Goal: Task Accomplishment & Management: Use online tool/utility

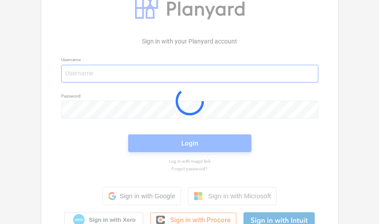
type input "[EMAIL_ADDRESS][PERSON_NAME][DOMAIN_NAME]"
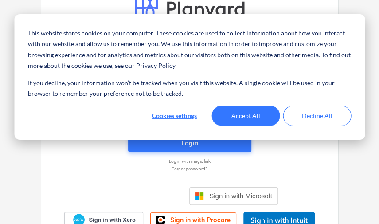
click at [211, 142] on span "Login" at bounding box center [190, 144] width 102 height 12
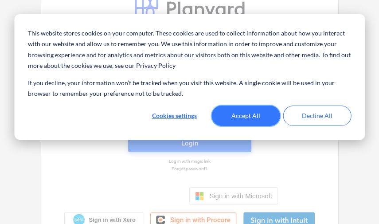
click at [249, 114] on button "Accept All" at bounding box center [246, 116] width 68 height 20
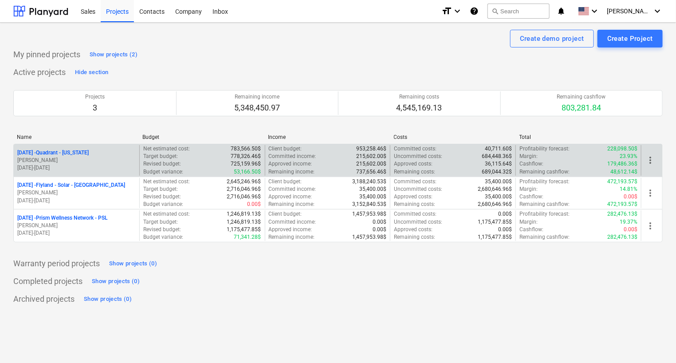
click at [71, 152] on p "[DATE] - Quadrant - [US_STATE]" at bounding box center [52, 153] width 71 height 8
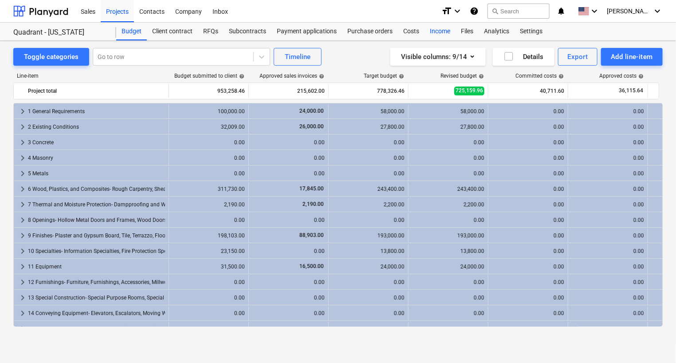
click at [382, 33] on div "Income" at bounding box center [440, 32] width 31 height 18
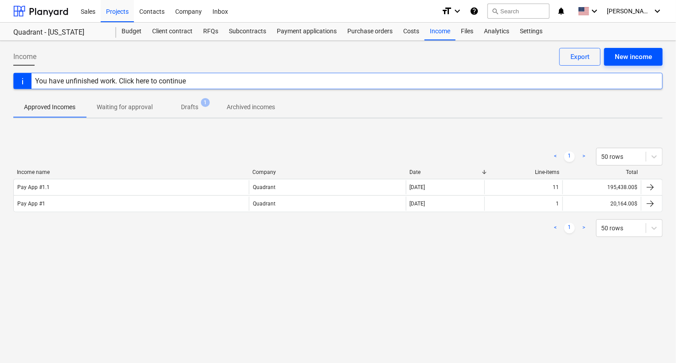
click at [382, 55] on div "New income" at bounding box center [633, 57] width 37 height 12
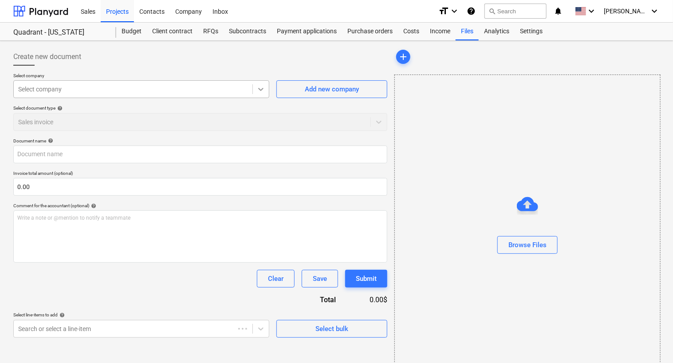
click at [261, 89] on icon at bounding box center [260, 89] width 5 height 3
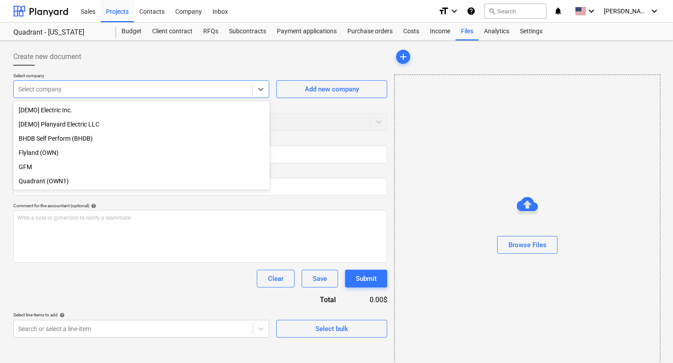
click at [146, 185] on div "Quadrant (OWN1)" at bounding box center [141, 181] width 257 height 14
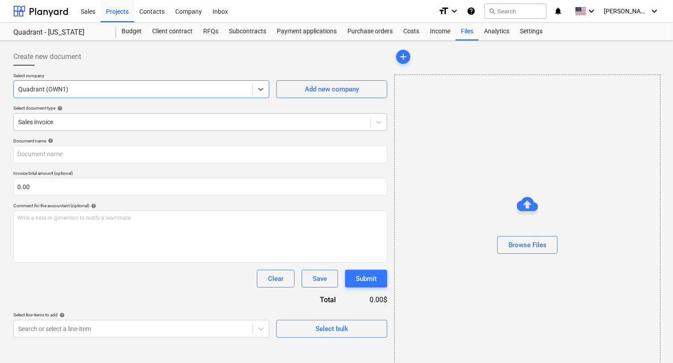
click at [182, 124] on div at bounding box center [192, 122] width 348 height 9
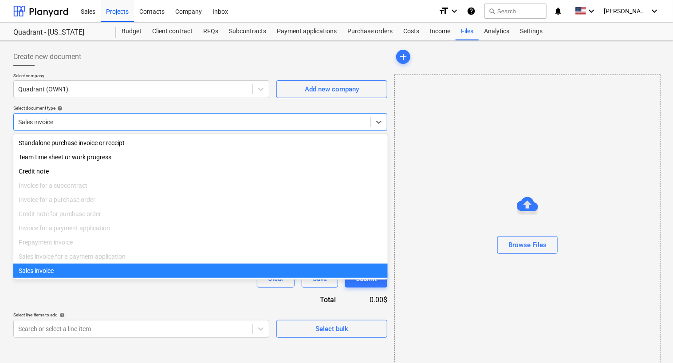
click at [160, 224] on div "Sales invoice" at bounding box center [200, 271] width 375 height 14
click at [160, 224] on div "Clear Save Submit" at bounding box center [200, 279] width 374 height 18
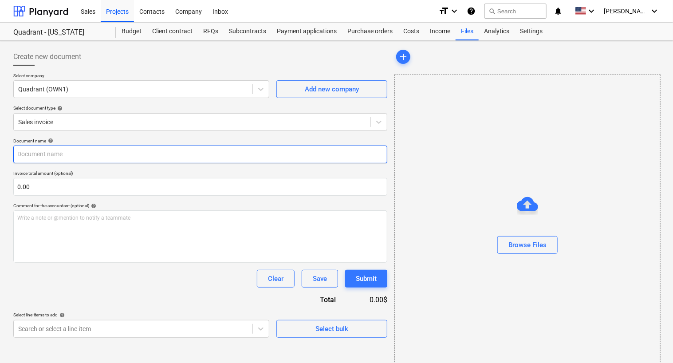
click at [226, 156] on input "text" at bounding box center [200, 155] width 374 height 18
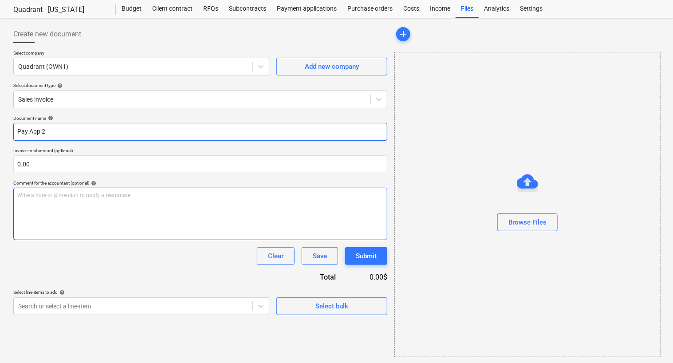
scroll to position [23, 0]
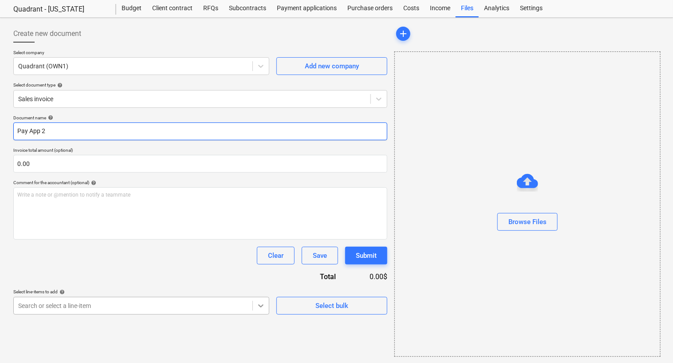
type input "Pay App 2"
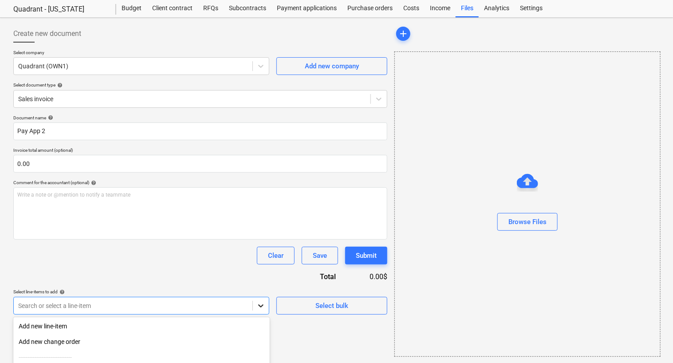
scroll to position [112, 0]
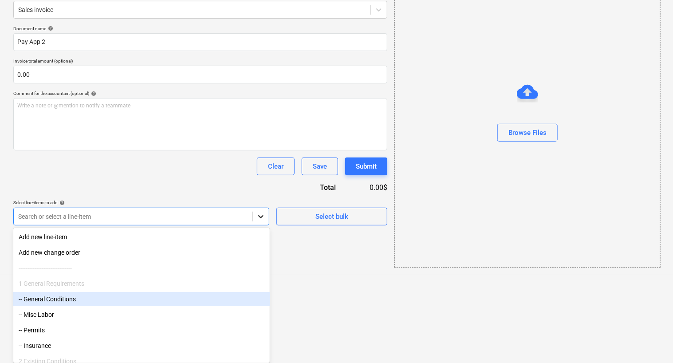
click at [263, 224] on body "This website stores cookies on your computer. These cookies are used to collect…" at bounding box center [336, 69] width 673 height 363
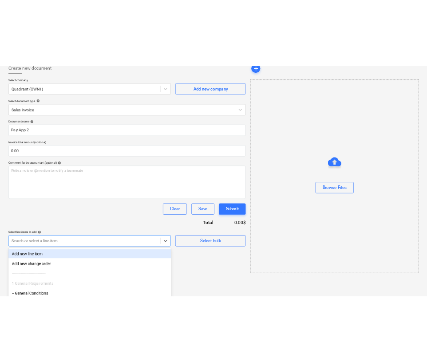
scroll to position [23, 0]
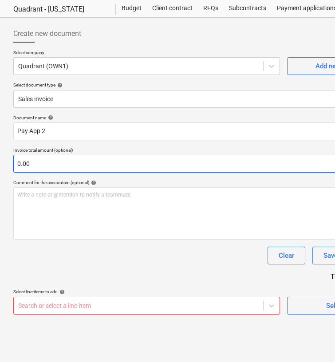
click at [212, 162] on input "0.00" at bounding box center [205, 164] width 385 height 18
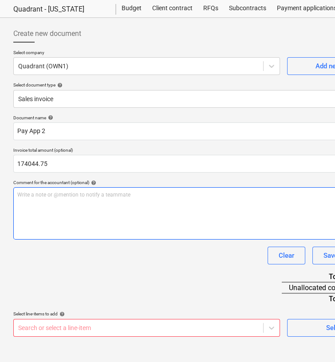
click at [210, 196] on p "Write a note or @mention to notify a teammate [PERSON_NAME]" at bounding box center [205, 195] width 377 height 8
type input "174,044.75"
click at [210, 196] on p "Write a note or @mention to notify a teammate [PERSON_NAME]" at bounding box center [205, 195] width 377 height 8
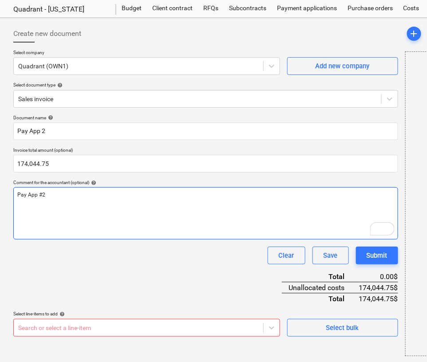
scroll to position [24, 0]
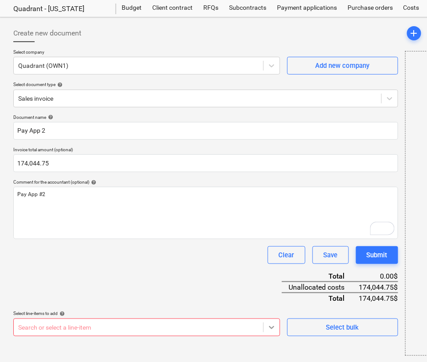
click at [272, 224] on body "This website stores cookies on your computer. These cookies are used to collect…" at bounding box center [213, 157] width 427 height 362
click at [271, 224] on body "This website stores cookies on your computer. These cookies are used to collect…" at bounding box center [213, 157] width 427 height 362
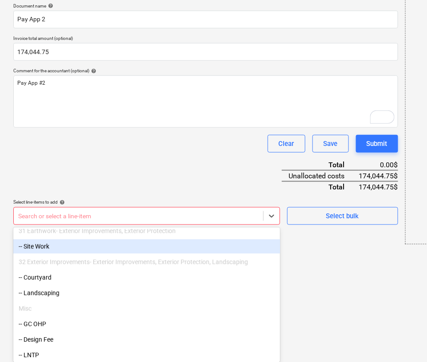
scroll to position [1343, 0]
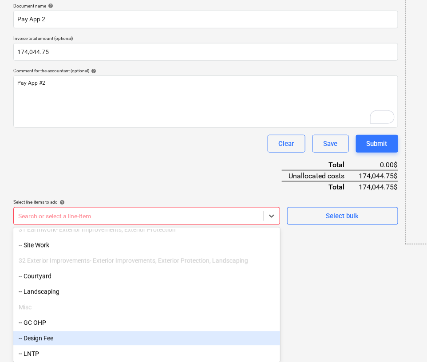
click at [174, 224] on div "-- Design Fee" at bounding box center [146, 339] width 267 height 14
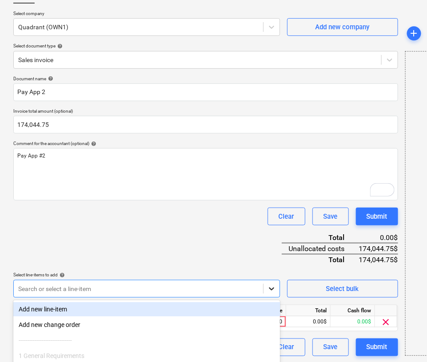
scroll to position [135, 0]
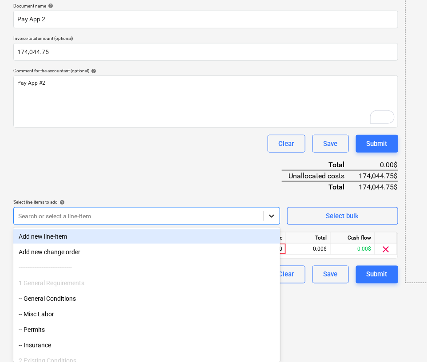
click at [273, 224] on body "This website stores cookies on your computer. These cookies are used to collect…" at bounding box center [213, 46] width 427 height 362
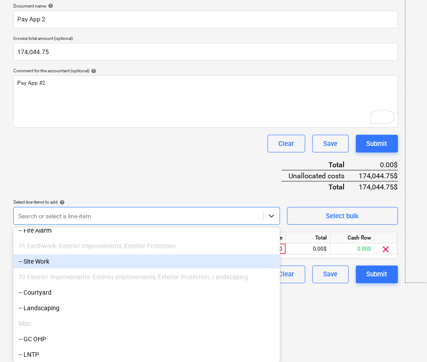
scroll to position [1327, 0]
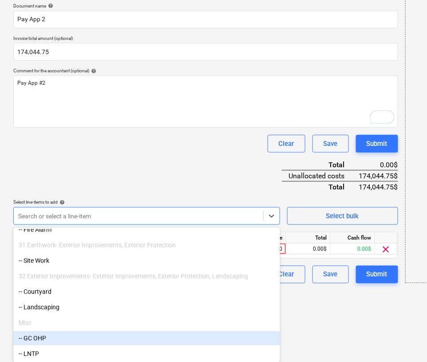
click at [156, 224] on div "-- GC OHP" at bounding box center [146, 339] width 267 height 14
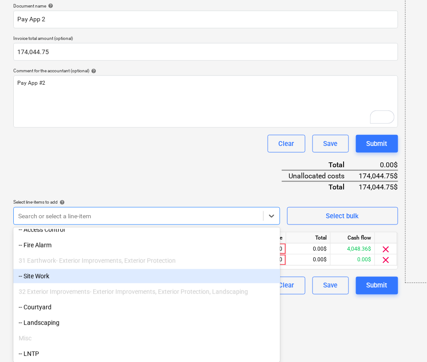
scroll to position [73, 0]
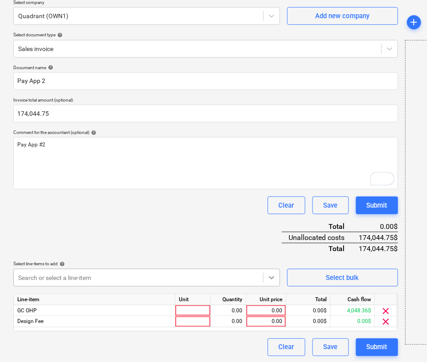
click at [270, 224] on body "This website stores cookies on your computer. These cookies are used to collect…" at bounding box center [213, 108] width 427 height 362
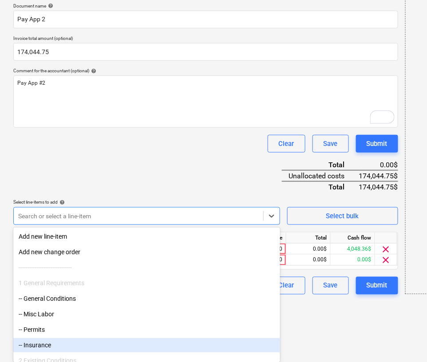
scroll to position [0, 0]
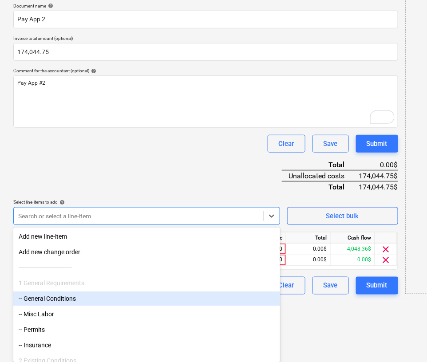
click at [112, 224] on div "-- General Conditions" at bounding box center [146, 299] width 267 height 14
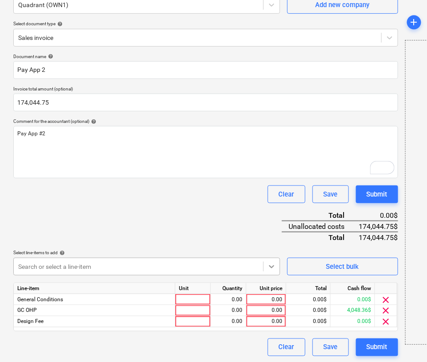
scroll to position [135, 0]
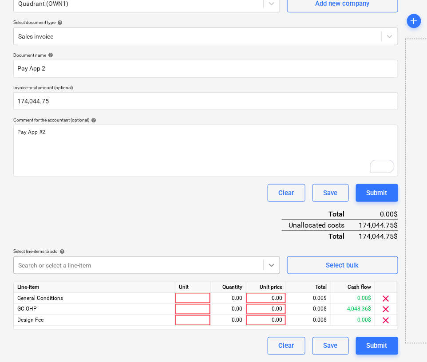
click at [268, 224] on body "This website stores cookies on your computer. These cookies are used to collect…" at bounding box center [213, 95] width 427 height 362
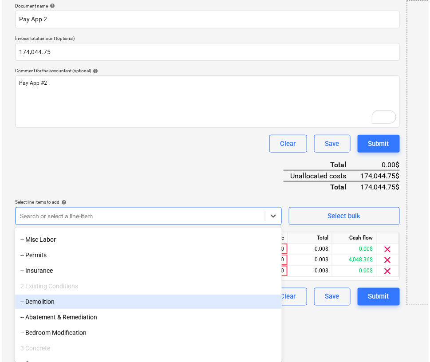
scroll to position [84, 0]
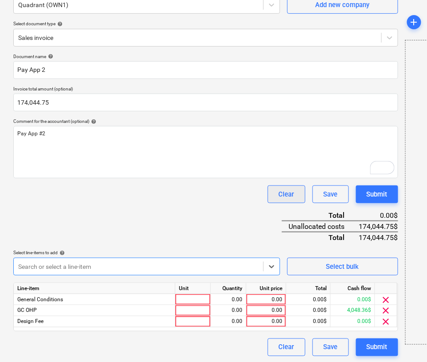
click at [284, 189] on div "Clear" at bounding box center [287, 195] width 16 height 12
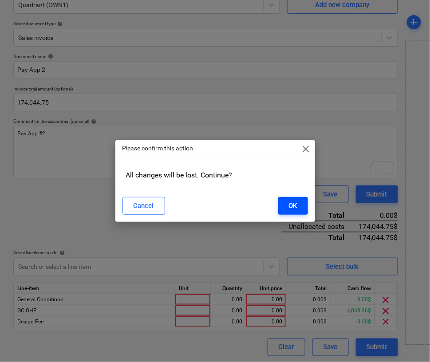
click at [291, 203] on div "OK" at bounding box center [293, 206] width 8 height 12
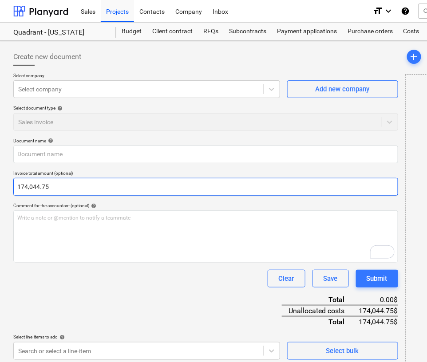
type input "174044.75"
click at [284, 190] on input "174044.75" at bounding box center [205, 187] width 385 height 18
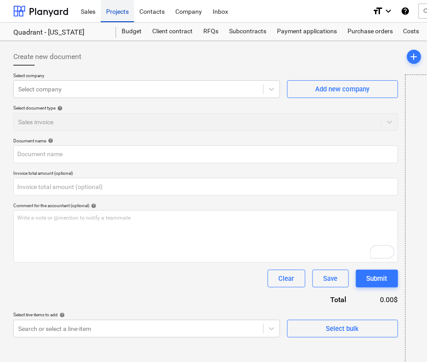
type input "0.00"
click at [121, 16] on div "Projects" at bounding box center [117, 11] width 33 height 23
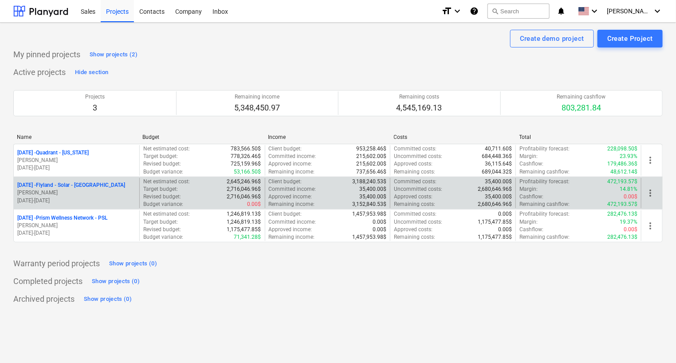
click at [65, 186] on p "[DATE] - Flyland - [GEOGRAPHIC_DATA] - [GEOGRAPHIC_DATA]" at bounding box center [71, 186] width 108 height 8
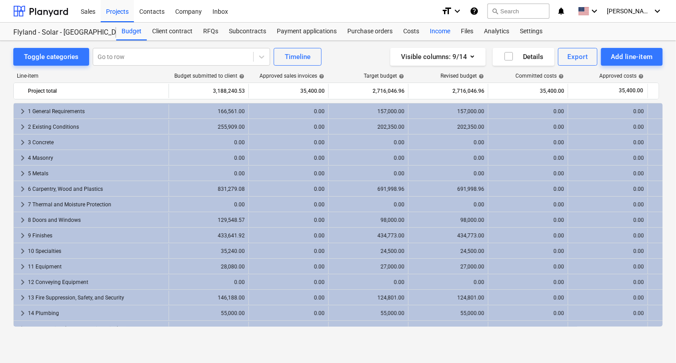
click at [382, 29] on div "Income" at bounding box center [440, 32] width 31 height 18
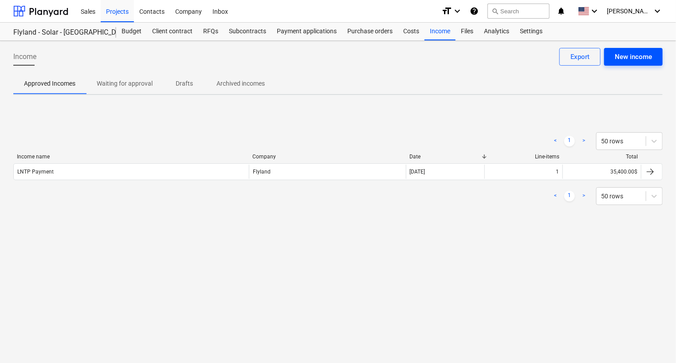
click at [382, 56] on div "New income" at bounding box center [633, 57] width 37 height 12
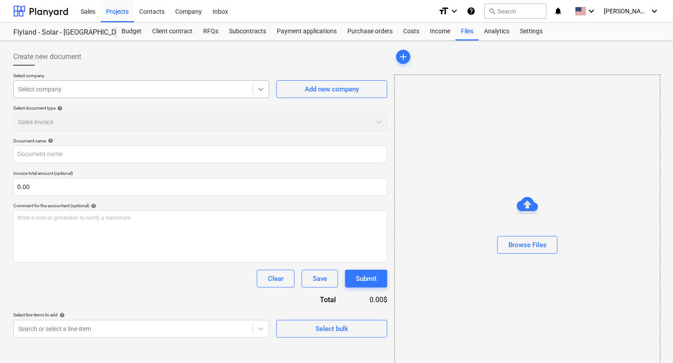
click at [260, 88] on icon at bounding box center [261, 89] width 9 height 9
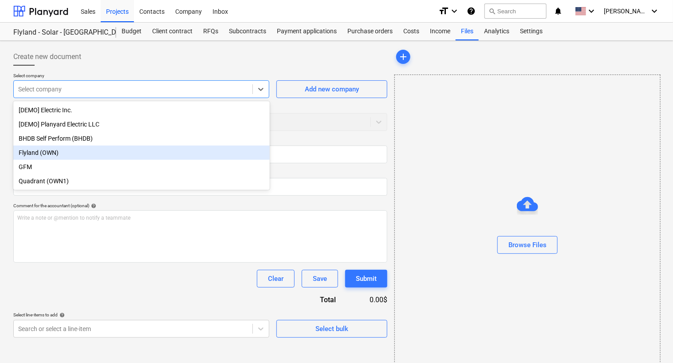
click at [86, 158] on div "Flyland (OWN)" at bounding box center [141, 153] width 257 height 14
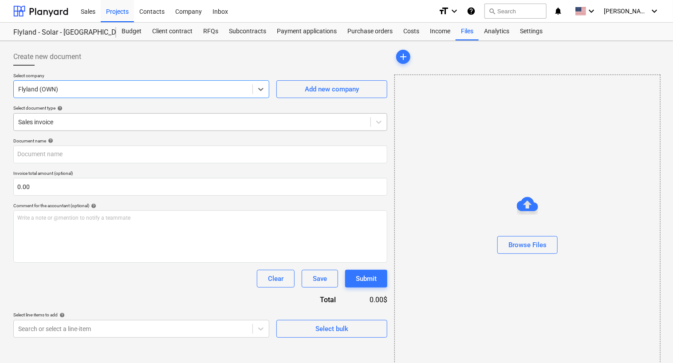
click at [269, 121] on div at bounding box center [192, 122] width 348 height 9
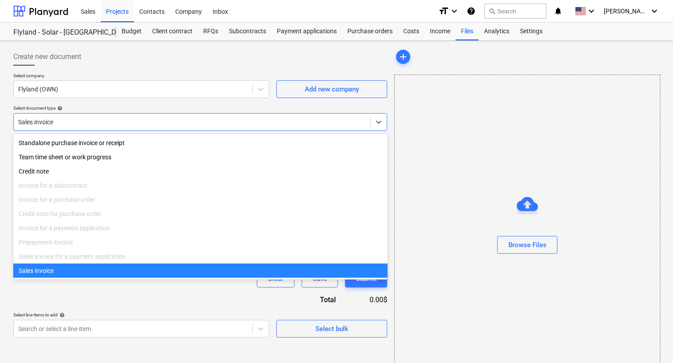
click at [101, 224] on div "Sales invoice for a payment application" at bounding box center [200, 256] width 375 height 14
click at [92, 224] on div "Sales invoice" at bounding box center [200, 271] width 375 height 14
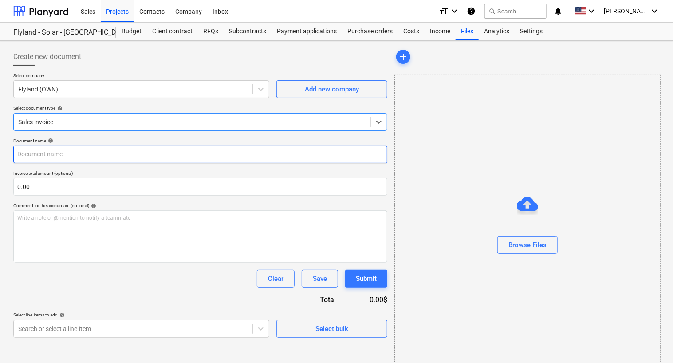
click at [188, 153] on input "text" at bounding box center [200, 155] width 374 height 18
type input "Pay App #1"
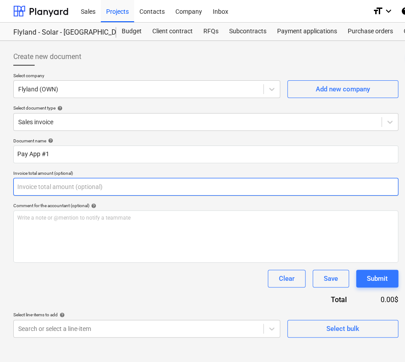
click at [205, 189] on input "text" at bounding box center [205, 187] width 385 height 18
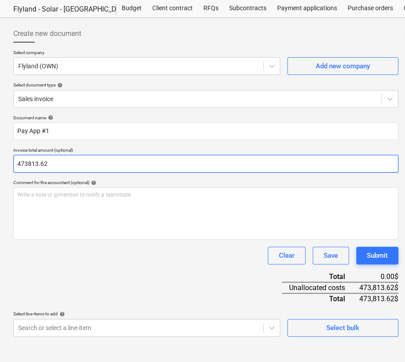
scroll to position [24, 0]
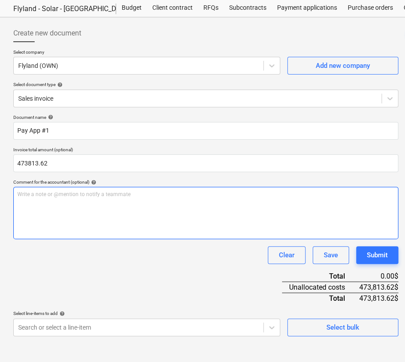
type input "473,813.62"
click at [210, 196] on p "Write a note or @mention to notify a teammate [PERSON_NAME]" at bounding box center [205, 195] width 377 height 8
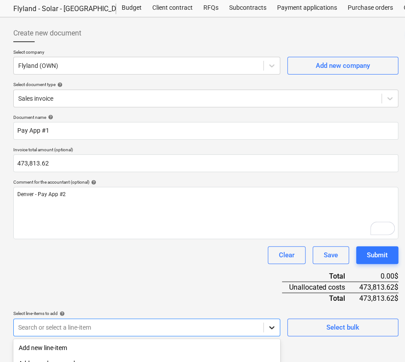
scroll to position [135, 0]
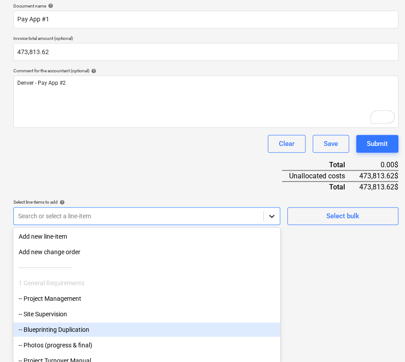
click at [270, 224] on body "This website stores cookies on your computer. These cookies are used to collect…" at bounding box center [202, 46] width 405 height 362
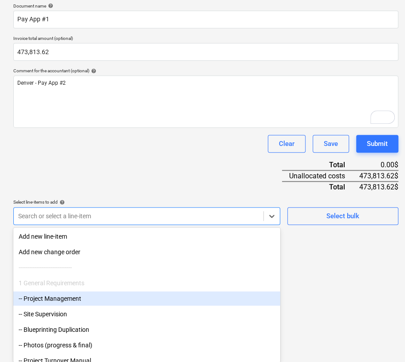
scroll to position [24, 0]
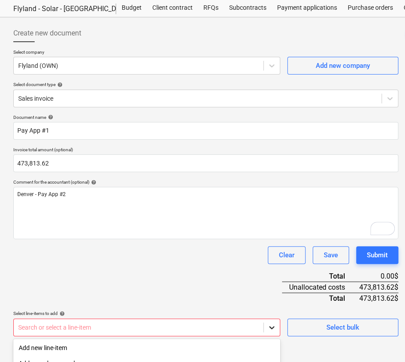
click at [271, 224] on body "This website stores cookies on your computer. These cookies are used to collect…" at bounding box center [202, 157] width 405 height 362
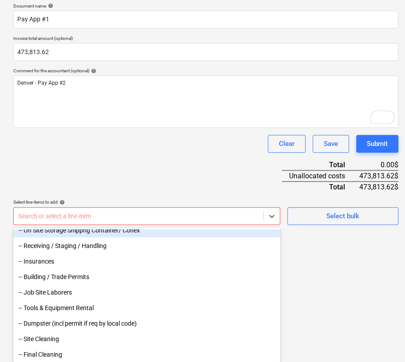
scroll to position [178, 0]
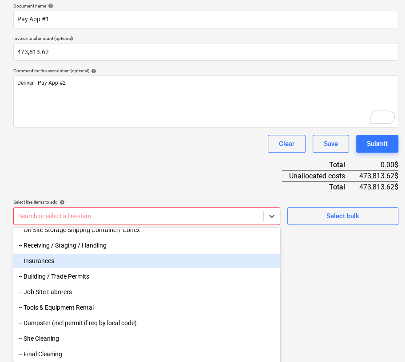
click at [126, 224] on div "-- Insurances" at bounding box center [146, 261] width 267 height 14
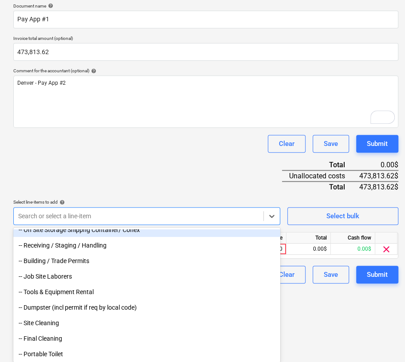
scroll to position [62, 0]
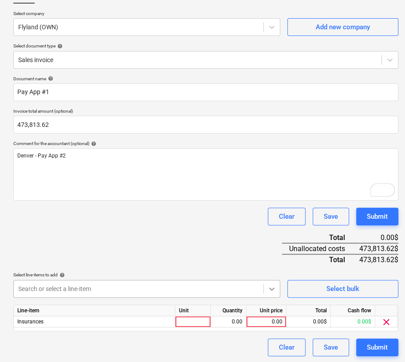
click at [270, 224] on body "This website stores cookies on your computer. These cookies are used to collect…" at bounding box center [202, 119] width 405 height 362
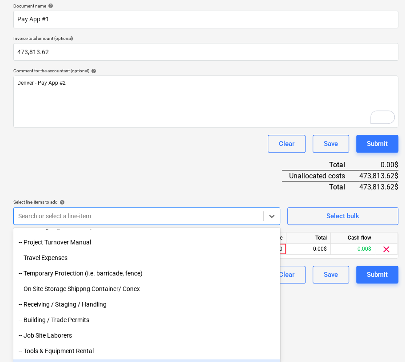
scroll to position [118, 0]
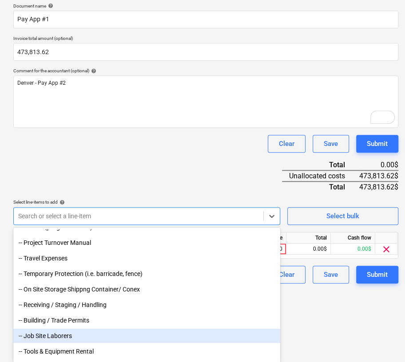
click at [95, 224] on div "-- Job Site Laborers" at bounding box center [146, 336] width 267 height 14
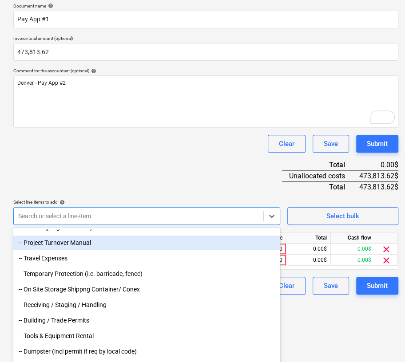
scroll to position [73, 0]
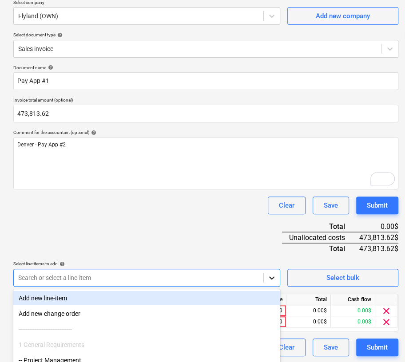
click at [272, 224] on body "This website stores cookies on your computer. These cookies are used to collect…" at bounding box center [202, 108] width 405 height 362
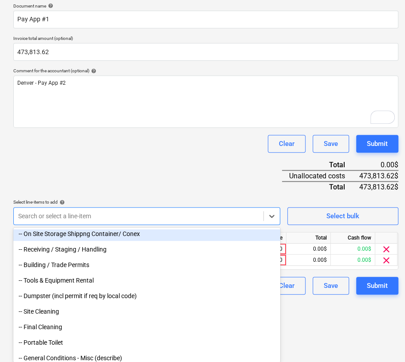
scroll to position [178, 0]
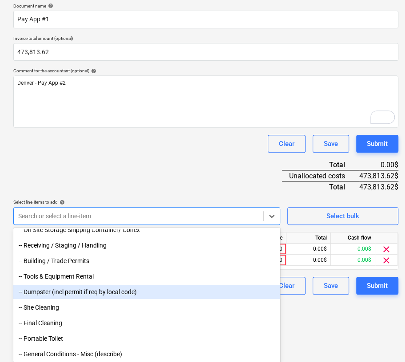
click at [173, 224] on div "-- Dumpster (incl permit if req by local code)" at bounding box center [146, 292] width 267 height 14
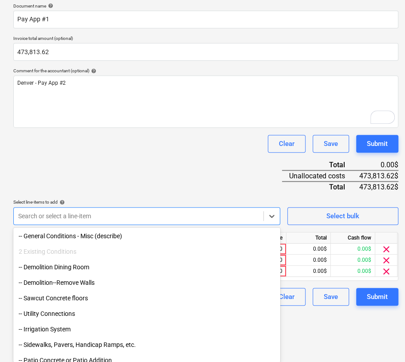
scroll to position [296, 0]
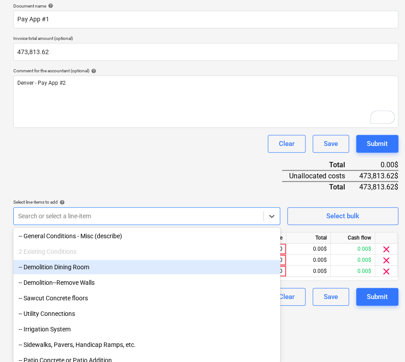
click at [176, 224] on div "-- Demolition Dining Room" at bounding box center [146, 267] width 267 height 14
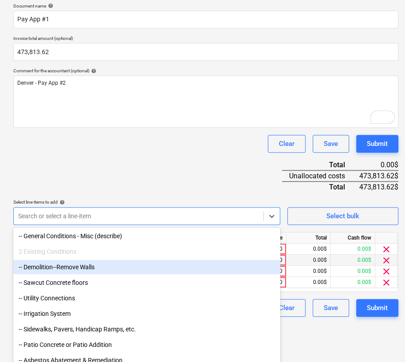
scroll to position [95, 0]
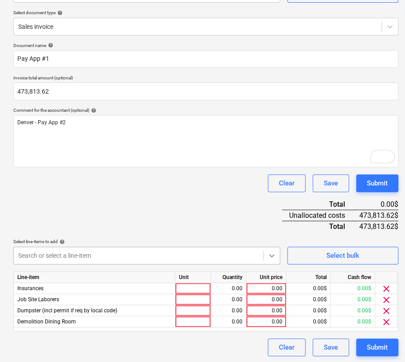
click at [273, 224] on body "This website stores cookies on your computer. These cookies are used to collect…" at bounding box center [202, 86] width 405 height 362
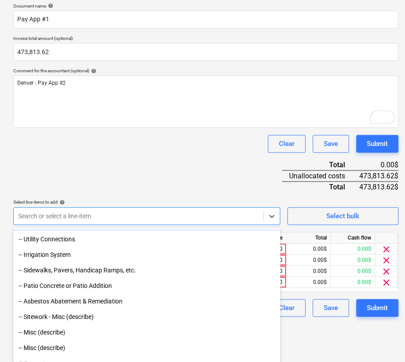
scroll to position [355, 0]
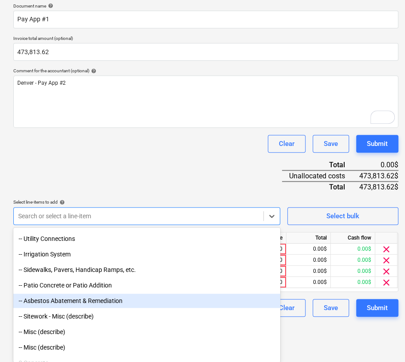
click at [159, 224] on div "-- Asbestos Abatement & Remediation" at bounding box center [146, 301] width 267 height 14
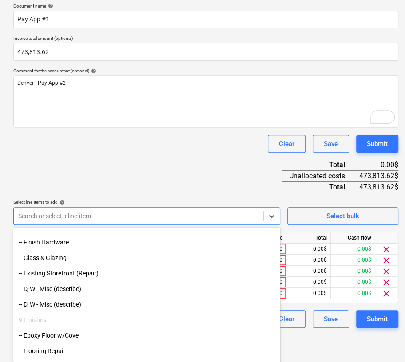
scroll to position [1420, 0]
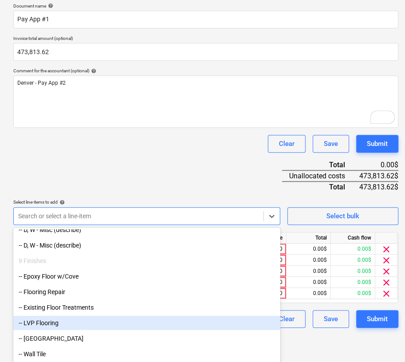
click at [172, 224] on div "-- LVP Flooring" at bounding box center [146, 323] width 267 height 14
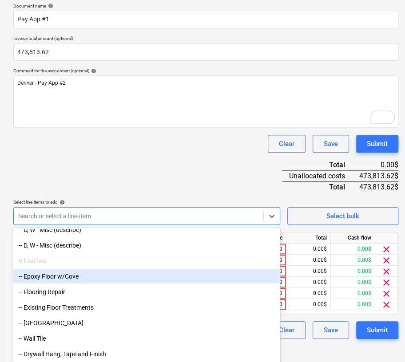
scroll to position [118, 0]
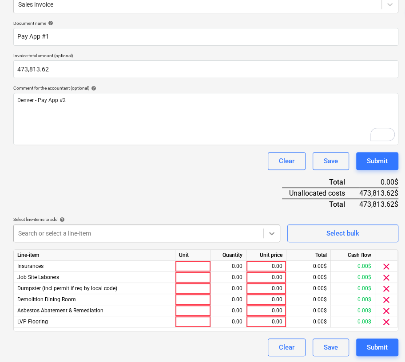
click at [267, 224] on body "This website stores cookies on your computer. These cookies are used to collect…" at bounding box center [202, 63] width 405 height 362
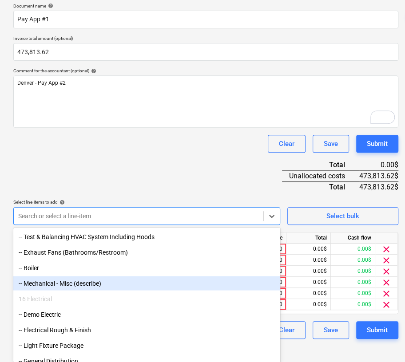
scroll to position [2545, 0]
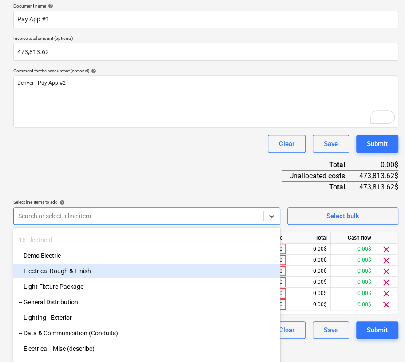
click at [146, 224] on div "-- Electrical Rough & Finish" at bounding box center [146, 271] width 267 height 14
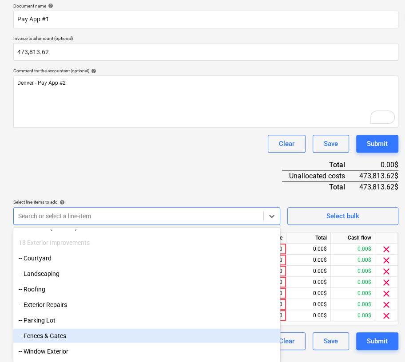
scroll to position [2712, 0]
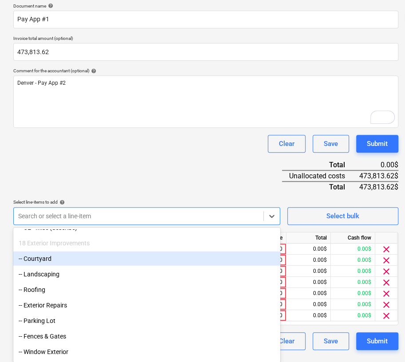
click at [178, 224] on div "-- Courtyard" at bounding box center [146, 258] width 267 height 14
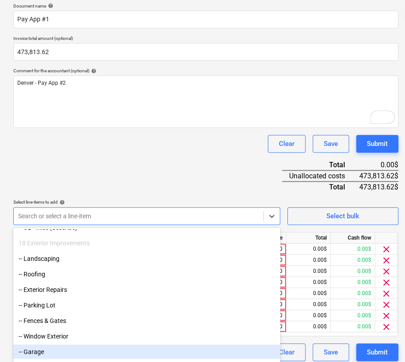
click at [61, 224] on div "-- Garage" at bounding box center [146, 351] width 267 height 14
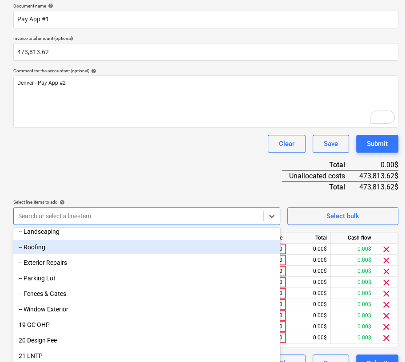
scroll to position [2741, 0]
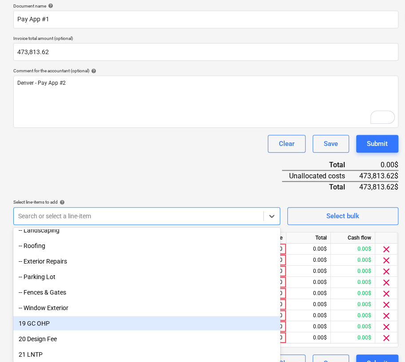
click at [120, 224] on div "19 GC OHP" at bounding box center [146, 323] width 267 height 14
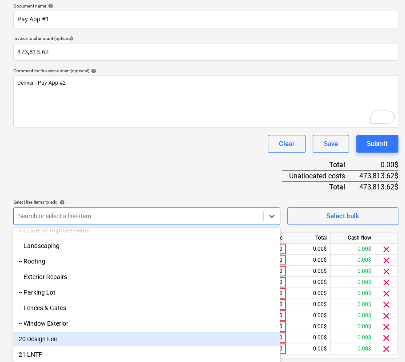
click at [111, 224] on div "20 Design Fee" at bounding box center [146, 339] width 267 height 14
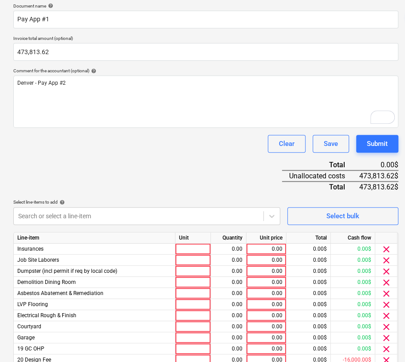
click at [205, 158] on div "Document name help Pay App #1 Invoice total amount (optional) 473,813.62 Commen…" at bounding box center [205, 198] width 385 height 391
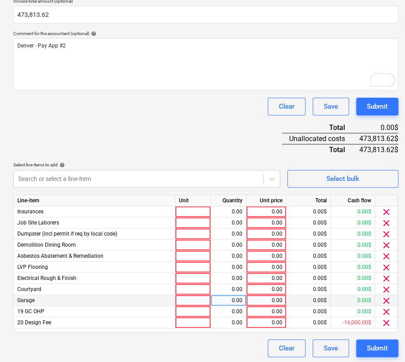
scroll to position [173, 0]
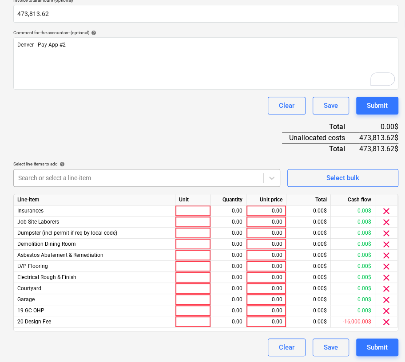
click at [174, 174] on div at bounding box center [138, 178] width 241 height 9
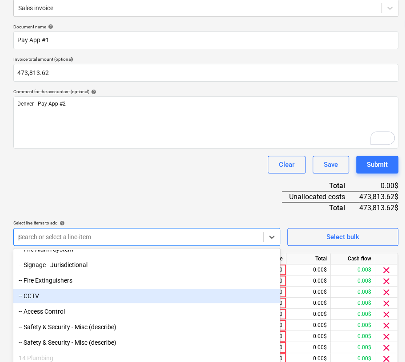
scroll to position [1016, 0]
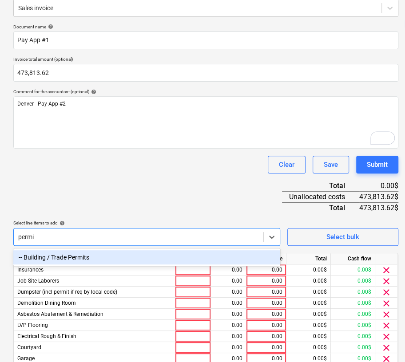
type input "permit"
click at [148, 224] on div "-- Building / Trade Permits" at bounding box center [146, 257] width 267 height 14
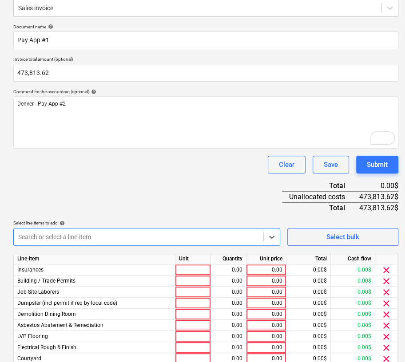
click at [168, 224] on div at bounding box center [138, 237] width 241 height 9
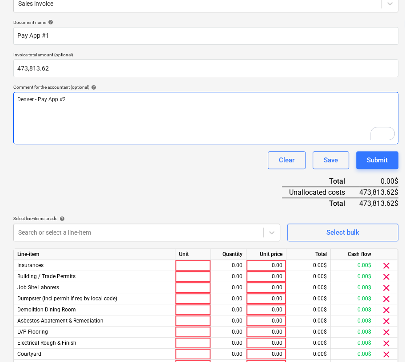
scroll to position [118, 0]
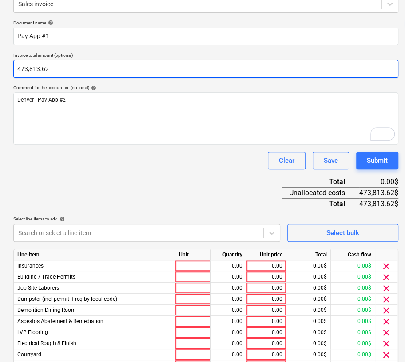
click at [107, 67] on input "473,813.62" at bounding box center [205, 69] width 385 height 18
click at [107, 67] on input "473813.62" at bounding box center [205, 69] width 385 height 18
paste input "561,7"
type input "561,713.62"
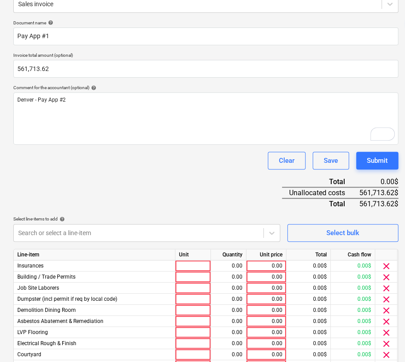
click at [115, 172] on div "Document name help Pay App #1 Invoice total amount (optional) 561,713.62 Commen…" at bounding box center [205, 221] width 385 height 403
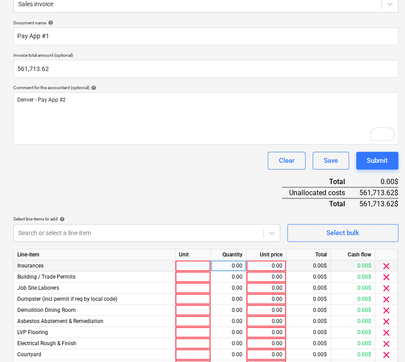
click at [199, 224] on div at bounding box center [193, 266] width 36 height 11
click at [260, 224] on div "0.00" at bounding box center [266, 266] width 32 height 11
click at [254, 224] on div "0.00" at bounding box center [266, 266] width 32 height 11
type input "40101"
click at [231, 194] on div "Document name help Pay App #1 Invoice total amount (optional) 561,713.62 Commen…" at bounding box center [205, 221] width 385 height 403
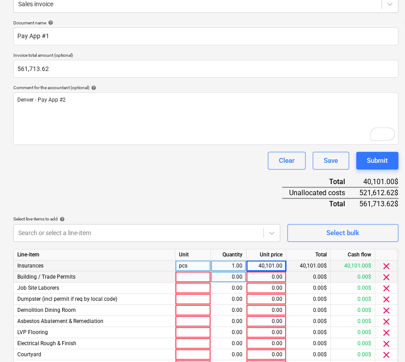
click at [253, 224] on div "0.00" at bounding box center [266, 277] width 32 height 11
type input "21900"
click at [217, 196] on div "Document name help Pay App #1 Invoice total amount (optional) 561,713.62 Commen…" at bounding box center [205, 221] width 385 height 403
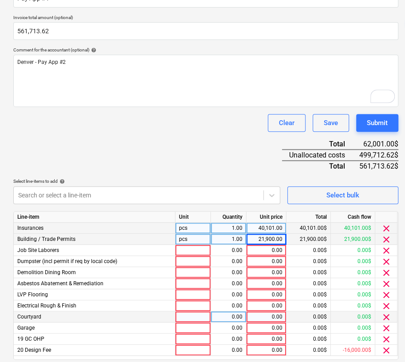
scroll to position [184, 0]
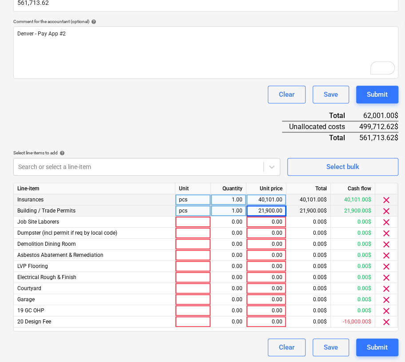
click at [223, 224] on div "Clear Save Submit" at bounding box center [205, 348] width 385 height 18
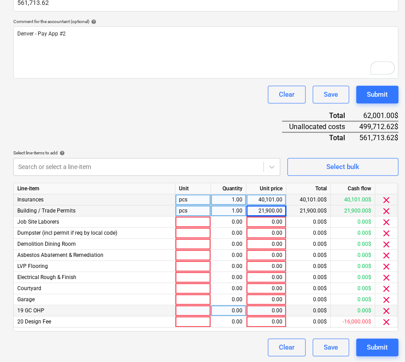
click at [265, 224] on div "0.00" at bounding box center [266, 310] width 32 height 11
type input "38000"
click at [247, 224] on div "Clear Save Submit" at bounding box center [205, 348] width 385 height 18
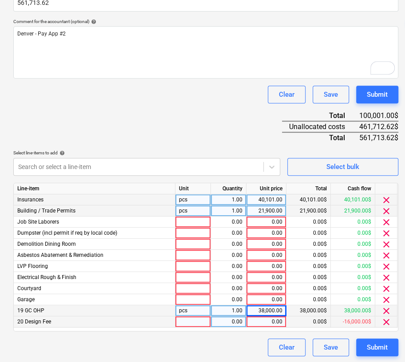
click at [261, 224] on div "0.00" at bounding box center [266, 321] width 32 height 11
type input "20000"
click at [245, 224] on div "Clear Save Submit" at bounding box center [205, 348] width 385 height 18
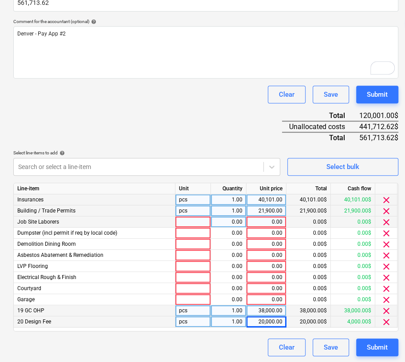
click at [269, 221] on div "0.00" at bounding box center [266, 222] width 32 height 11
type input "5000"
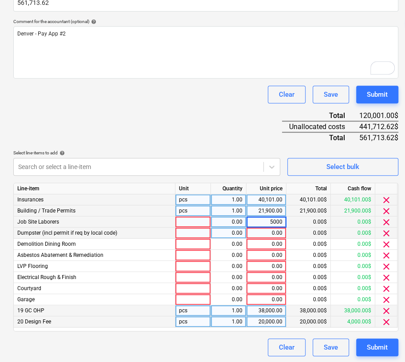
click at [264, 224] on div "0.00" at bounding box center [266, 233] width 32 height 11
click at [265, 224] on div "0.00" at bounding box center [266, 233] width 32 height 11
type input "27768"
click at [240, 132] on div "Document name help Pay App #1 Invoice total amount (optional) 561,713.62 Commen…" at bounding box center [205, 155] width 385 height 403
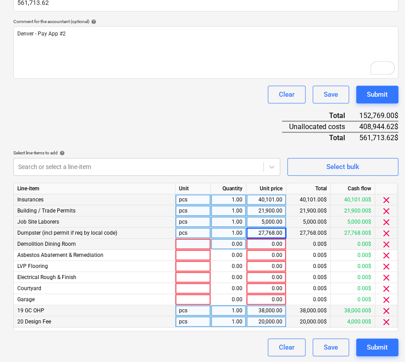
click at [268, 224] on div "0.00" at bounding box center [266, 244] width 32 height 11
type input "8000"
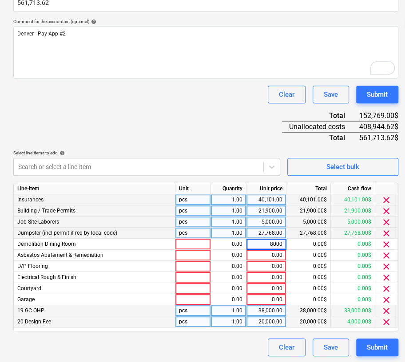
click at [231, 112] on div "Document name help Pay App #1 Invoice total amount (optional) 561,713.62 Commen…" at bounding box center [205, 155] width 385 height 403
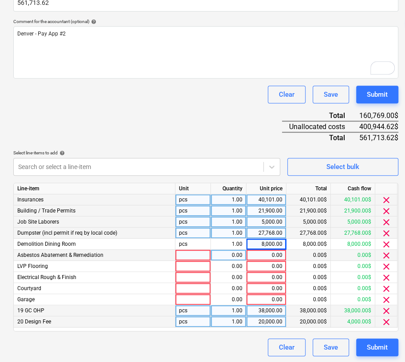
click at [260, 224] on div "0.00" at bounding box center [266, 255] width 32 height 11
type input "230000"
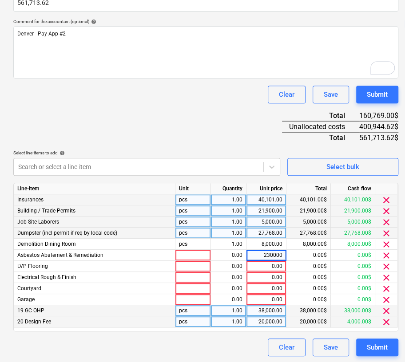
click at [219, 128] on div "Document name help Pay App #1 Invoice total amount (optional) 561,713.62 Commen…" at bounding box center [205, 155] width 385 height 403
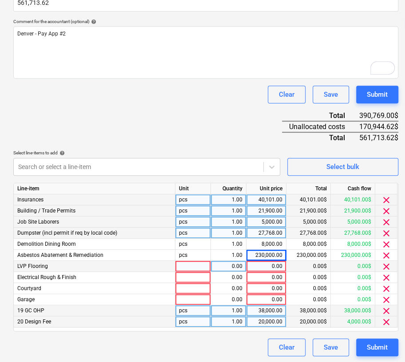
click at [265, 224] on div "0.00" at bounding box center [266, 266] width 32 height 11
type input "102831.04"
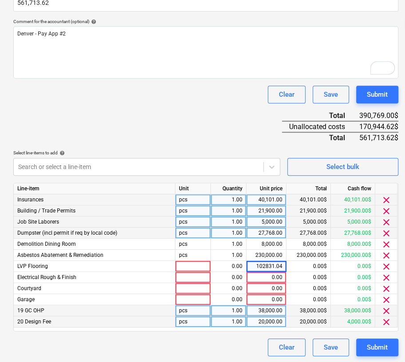
click at [218, 135] on div "Document name help Pay App #1 Invoice total amount (optional) 561,713.62 Commen…" at bounding box center [205, 155] width 385 height 403
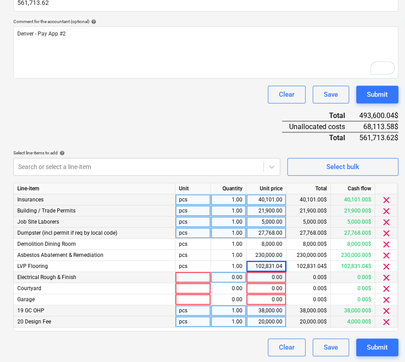
click at [265, 224] on div "0.00" at bounding box center [266, 277] width 32 height 11
type input "44968"
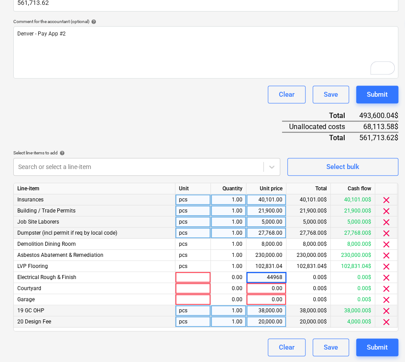
click at [217, 125] on div "Document name help Pay App #1 Invoice total amount (optional) 561,713.62 Commen…" at bounding box center [205, 155] width 385 height 403
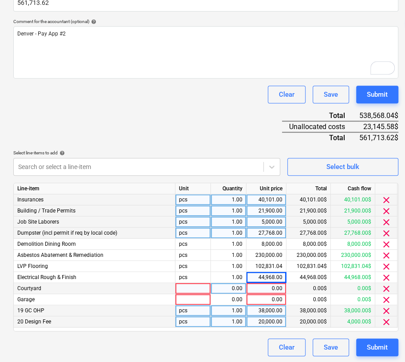
click at [264, 224] on div "0.00" at bounding box center [266, 288] width 32 height 11
type input "3145.58"
click at [195, 119] on div "Document name help Pay App #1 Invoice total amount (optional) 561,713.62 Commen…" at bounding box center [205, 155] width 385 height 403
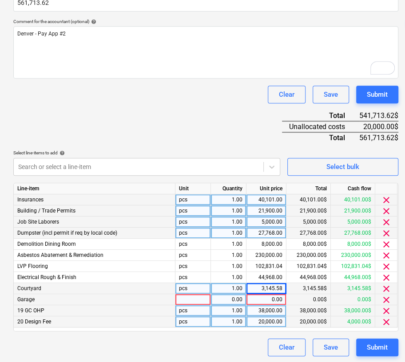
click at [269, 224] on div "0.00" at bounding box center [266, 299] width 32 height 11
type input "12000"
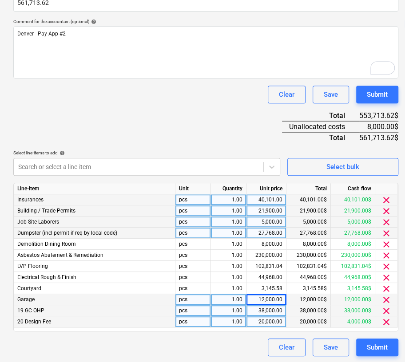
click at [207, 112] on div "Document name help Pay App #1 Invoice total amount (optional) 561,713.62 Commen…" at bounding box center [205, 155] width 385 height 403
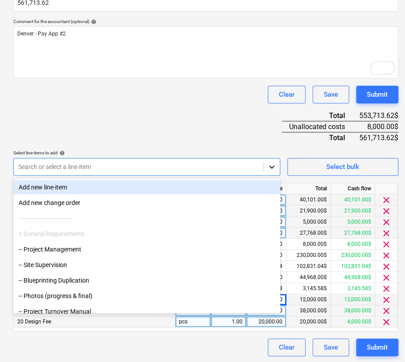
click at [272, 162] on icon at bounding box center [271, 166] width 9 height 9
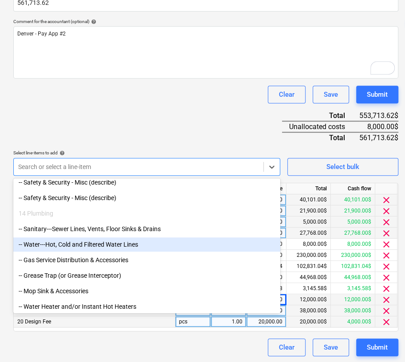
scroll to position [2130, 0]
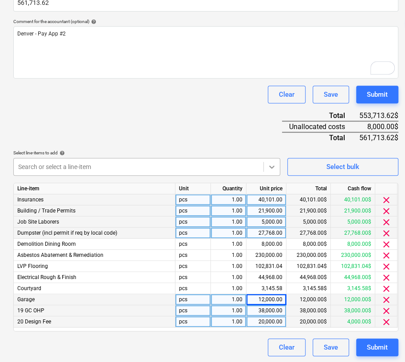
click at [274, 163] on icon at bounding box center [271, 166] width 9 height 9
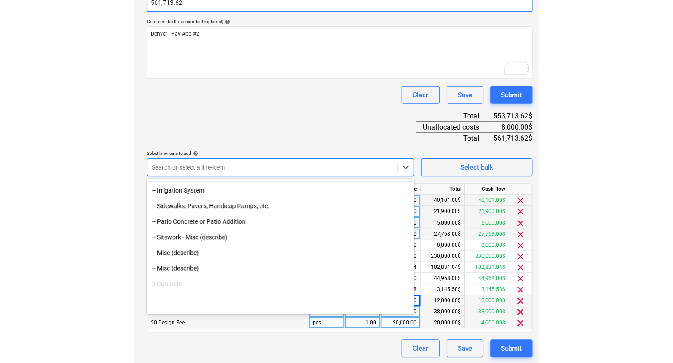
scroll to position [355, 0]
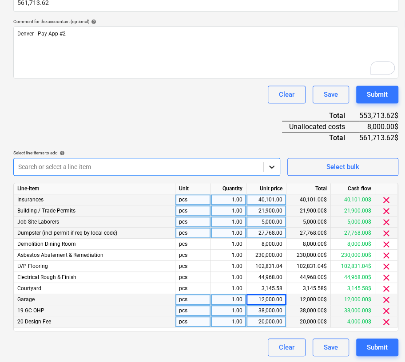
click at [269, 166] on icon at bounding box center [271, 166] width 9 height 9
click at [150, 165] on div at bounding box center [138, 166] width 241 height 9
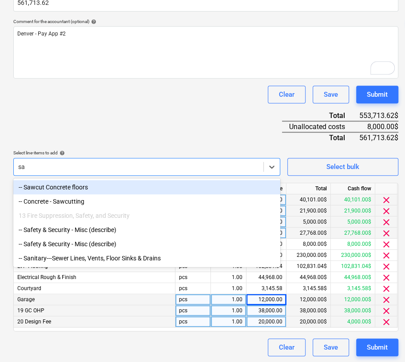
type input "san"
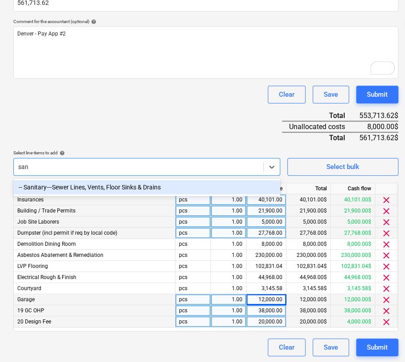
click at [147, 186] on div "-- Sanitary---Sewer Lines, Vents, Floor Sinks & Drains" at bounding box center [146, 187] width 267 height 14
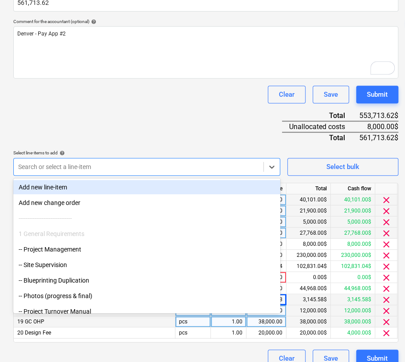
click at [221, 125] on div "Document name help Pay App #1 Invoice total amount (optional) 561,713.62 Commen…" at bounding box center [205, 161] width 385 height 414
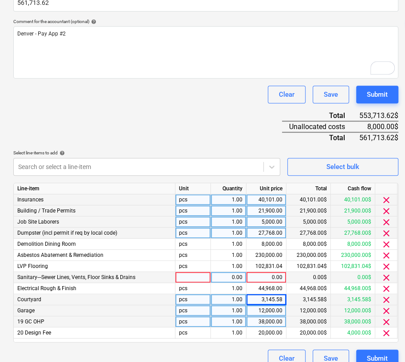
click at [269, 224] on div "0.00" at bounding box center [266, 277] width 32 height 11
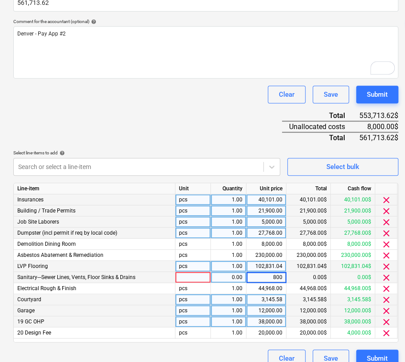
type input "8000"
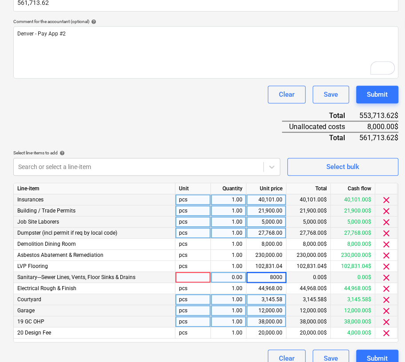
click at [238, 109] on div "Document name help Pay App #1 Invoice total amount (optional) 561,713.62 Commen…" at bounding box center [205, 161] width 385 height 414
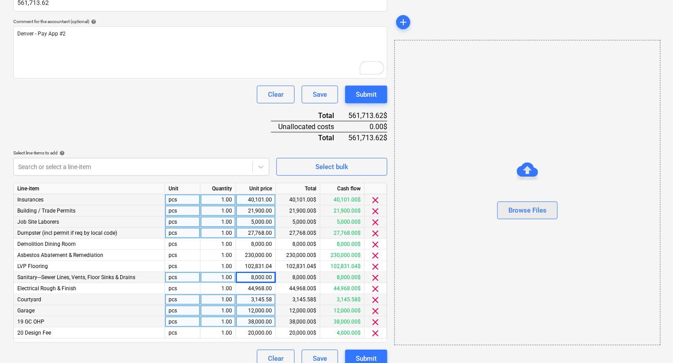
click at [382, 215] on div "Browse Files" at bounding box center [528, 211] width 38 height 12
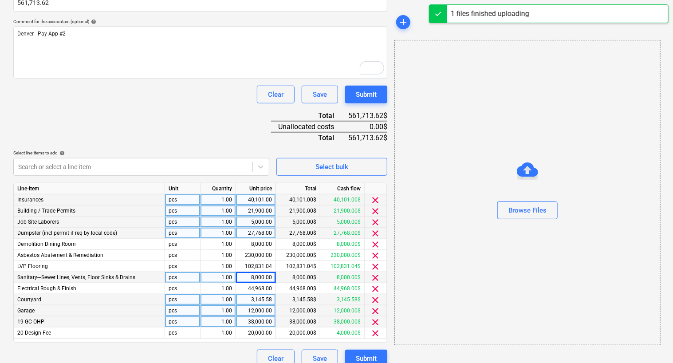
click at [266, 14] on div "Document name help Pay App #1 Invoice total amount (optional) 561,713.62 Commen…" at bounding box center [200, 161] width 374 height 414
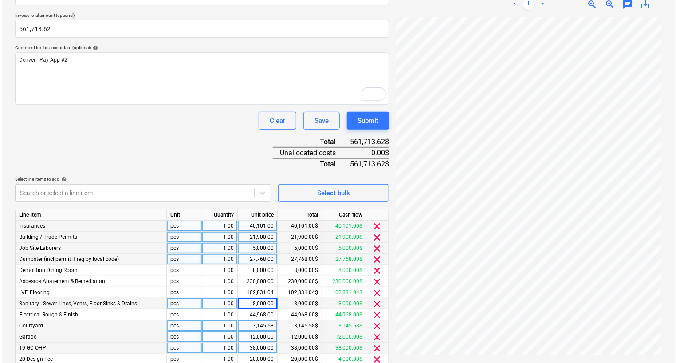
scroll to position [195, 0]
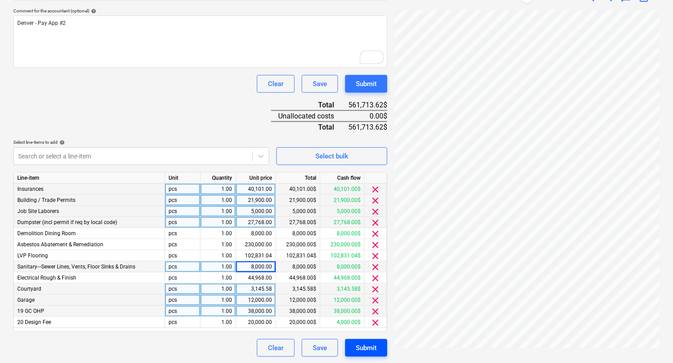
click at [373, 224] on div "Submit" at bounding box center [366, 348] width 21 height 12
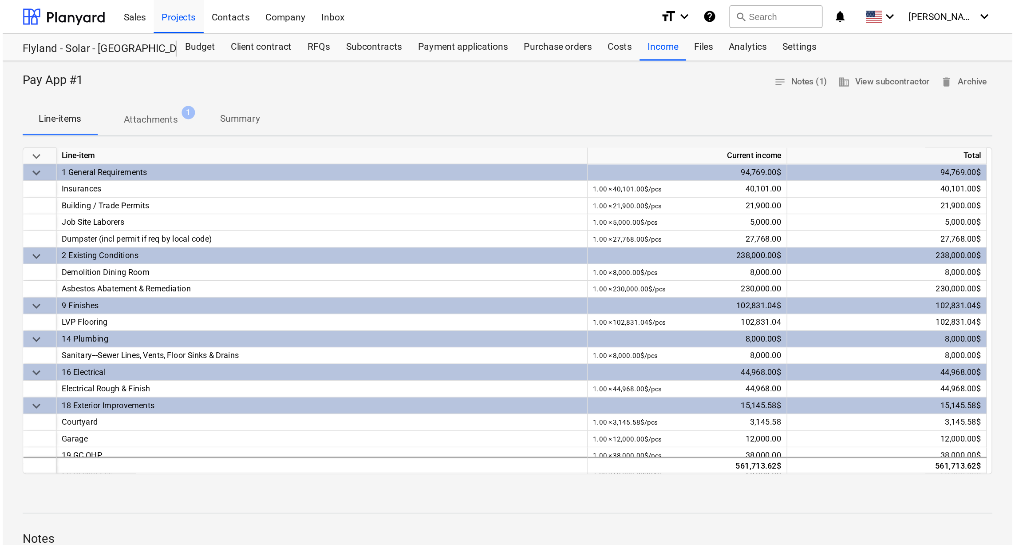
scroll to position [16, 0]
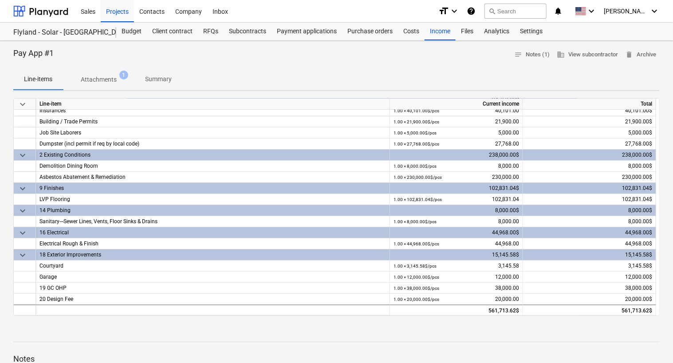
click at [162, 79] on p "Summary" at bounding box center [158, 79] width 27 height 9
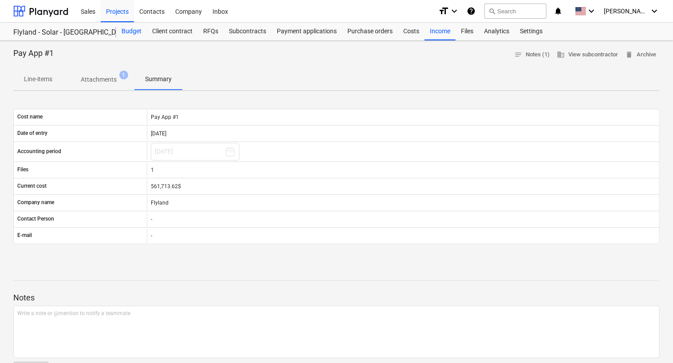
click at [131, 32] on div "Budget" at bounding box center [131, 32] width 31 height 18
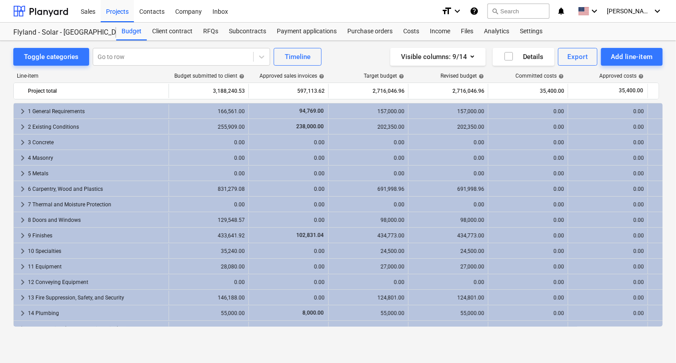
drag, startPoint x: 361, startPoint y: 358, endPoint x: 489, endPoint y: 345, distance: 128.5
click at [382, 224] on div "Toggle categories Go to row Timeline Visible columns : 9/14 Details Export Add …" at bounding box center [338, 202] width 676 height 322
drag, startPoint x: 524, startPoint y: 333, endPoint x: 531, endPoint y: 333, distance: 7.1
click at [382, 224] on div "Line-item Budget submitted to client help Approved sales invoices help Target b…" at bounding box center [338, 202] width 650 height 272
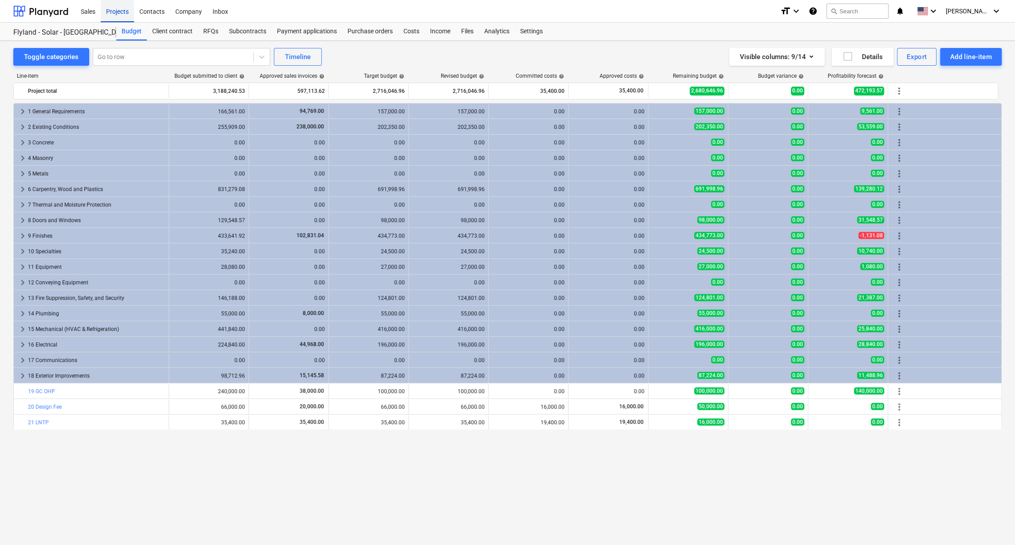
click at [117, 9] on div "Projects" at bounding box center [117, 11] width 33 height 23
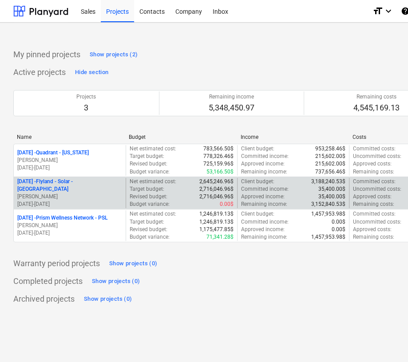
click at [84, 183] on p "[DATE] - Flyland - [GEOGRAPHIC_DATA] - [GEOGRAPHIC_DATA]" at bounding box center [69, 185] width 105 height 15
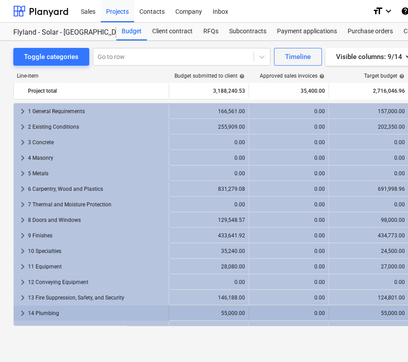
click at [49, 308] on div "14 Plumbing" at bounding box center [96, 313] width 137 height 14
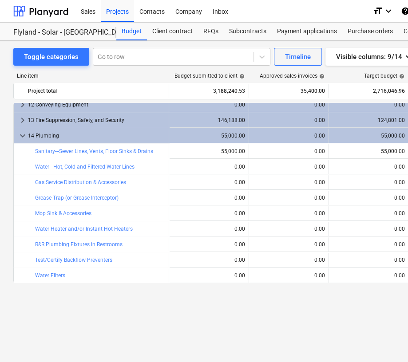
scroll to position [118, 0]
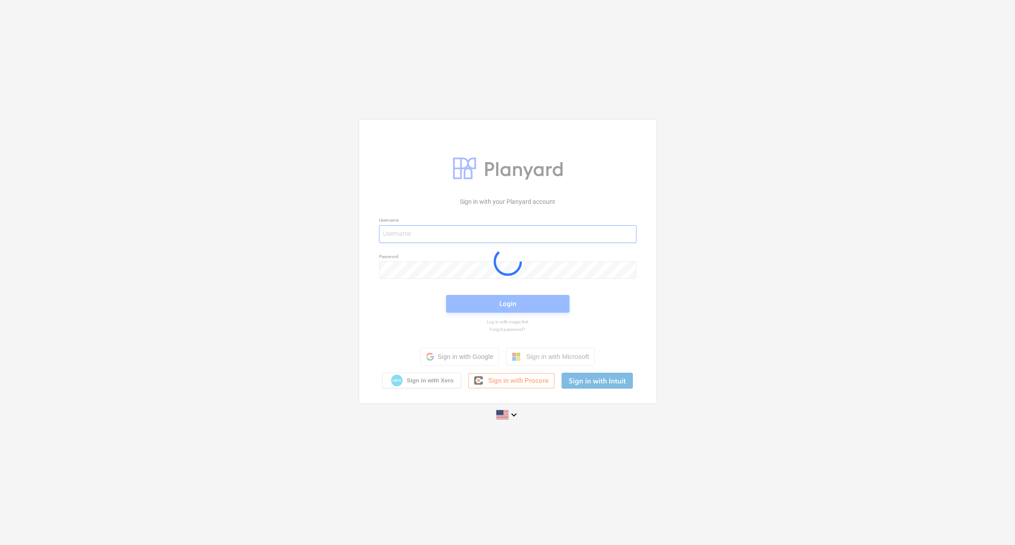
type input "matt.douglas@zldpartners.com"
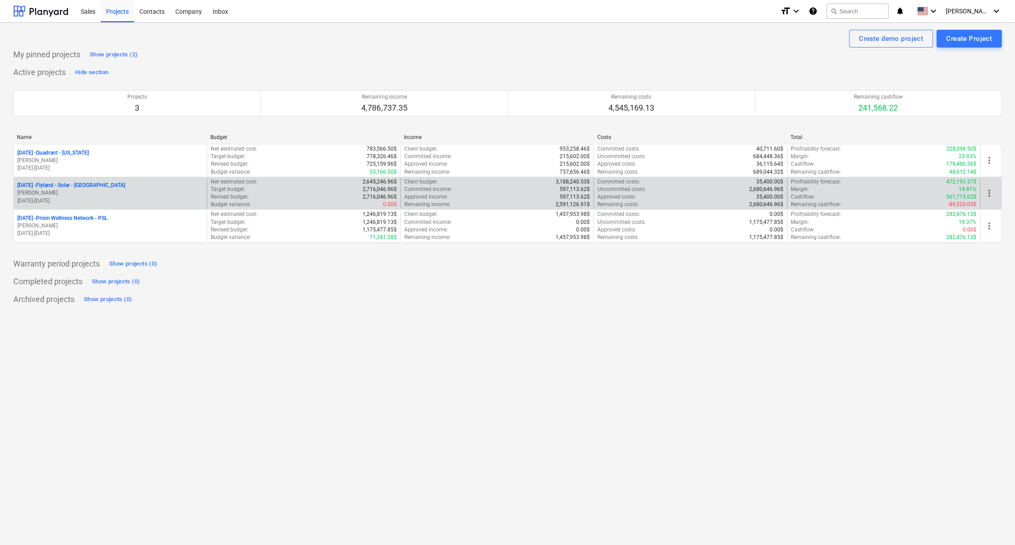
click at [92, 187] on p "[DATE] - Flyland - [GEOGRAPHIC_DATA] - [GEOGRAPHIC_DATA]" at bounding box center [71, 186] width 108 height 8
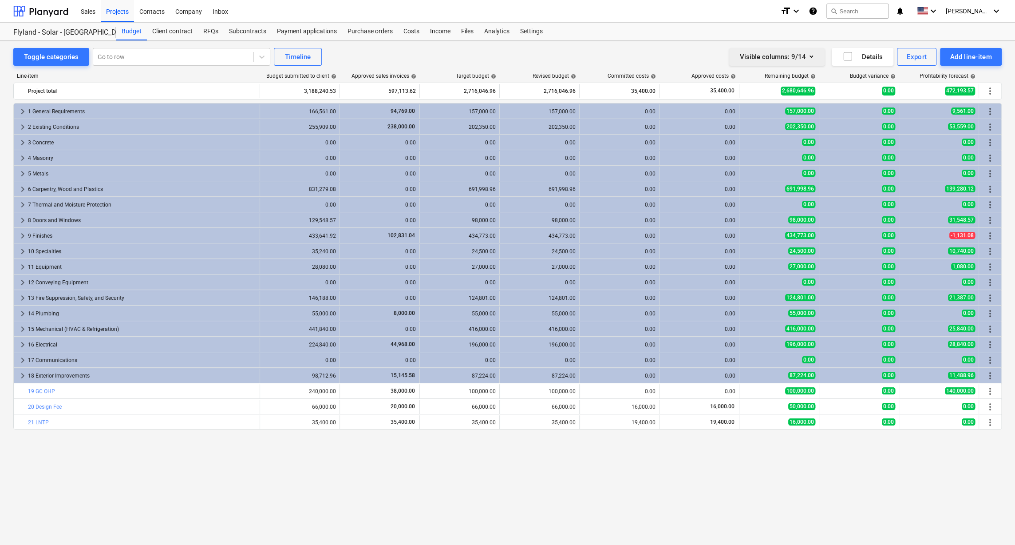
click at [812, 53] on icon "button" at bounding box center [811, 56] width 11 height 11
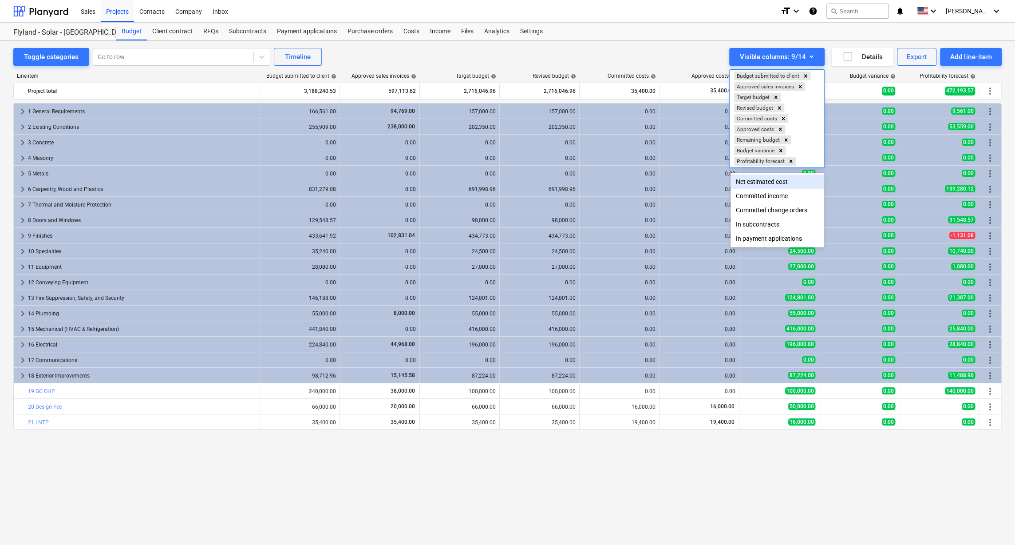
click at [674, 42] on div at bounding box center [507, 272] width 1015 height 545
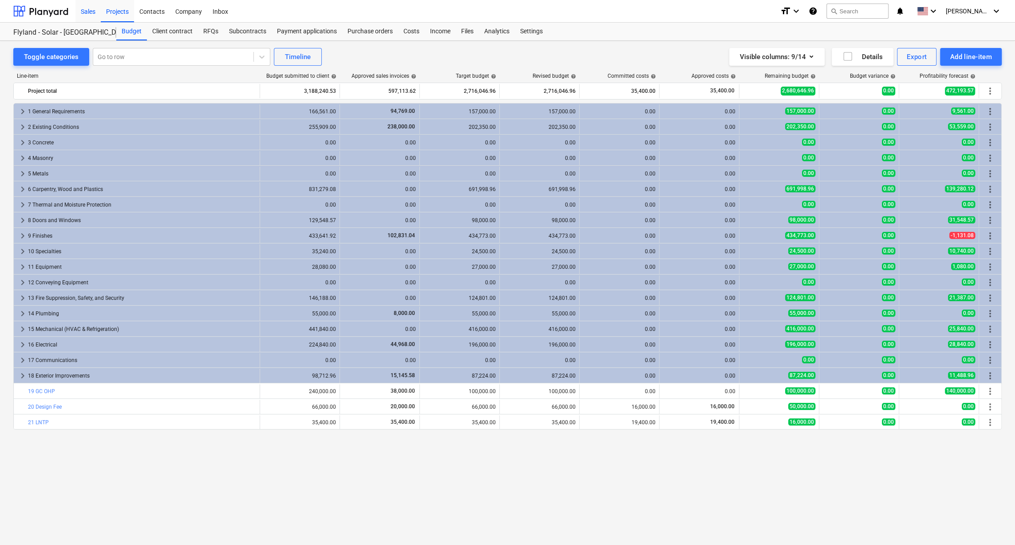
click at [86, 14] on div "Sales" at bounding box center [87, 11] width 25 height 23
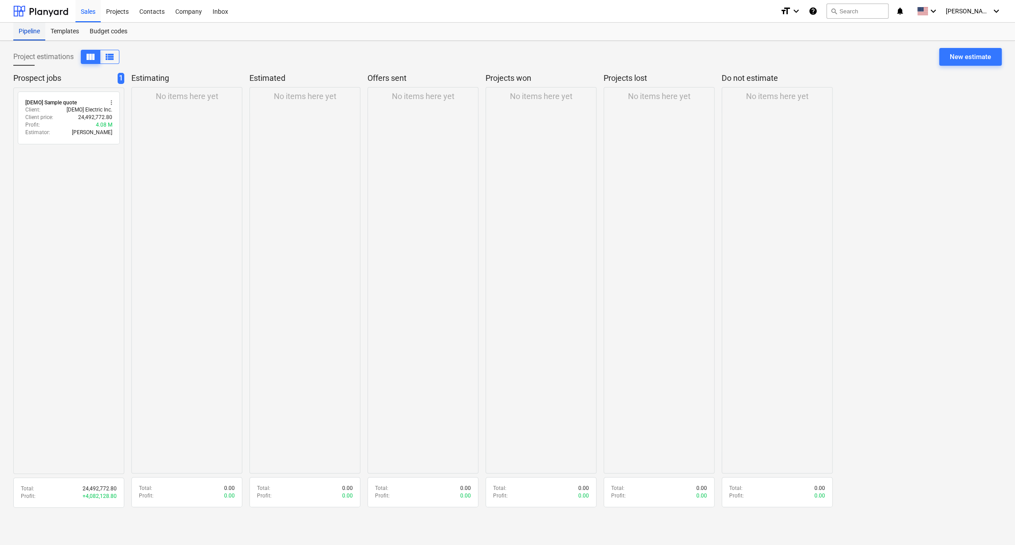
click at [29, 29] on div "Pipeline" at bounding box center [29, 32] width 32 height 18
click at [48, 8] on div at bounding box center [40, 11] width 55 height 22
